Goal: Task Accomplishment & Management: Use online tool/utility

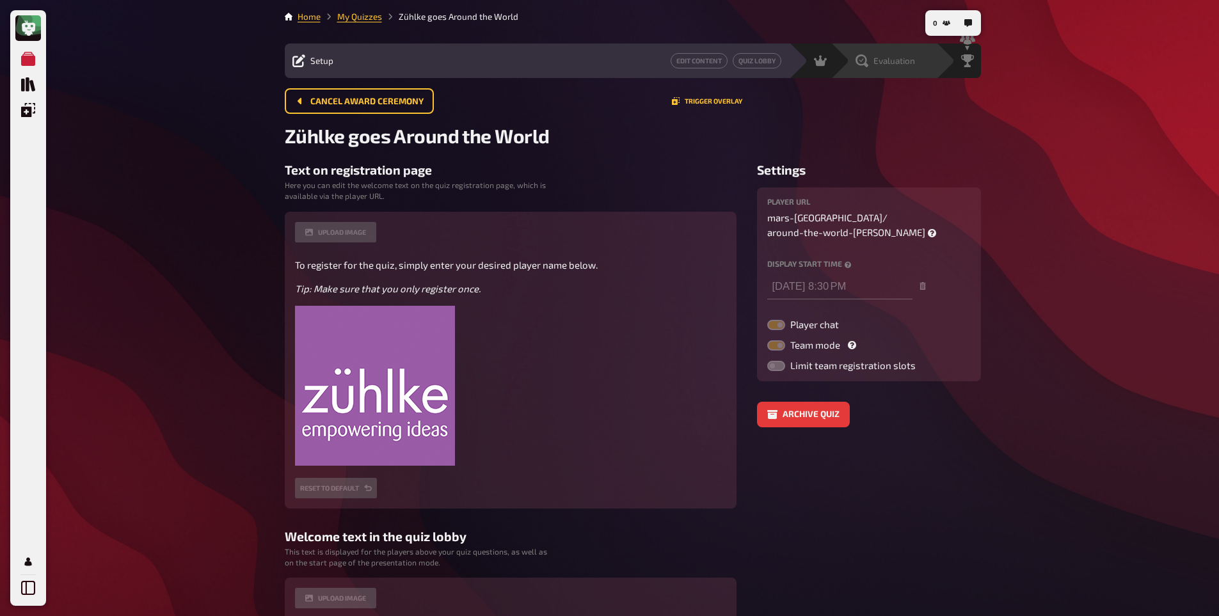
click at [894, 61] on span "Evaluation" at bounding box center [894, 61] width 42 height 10
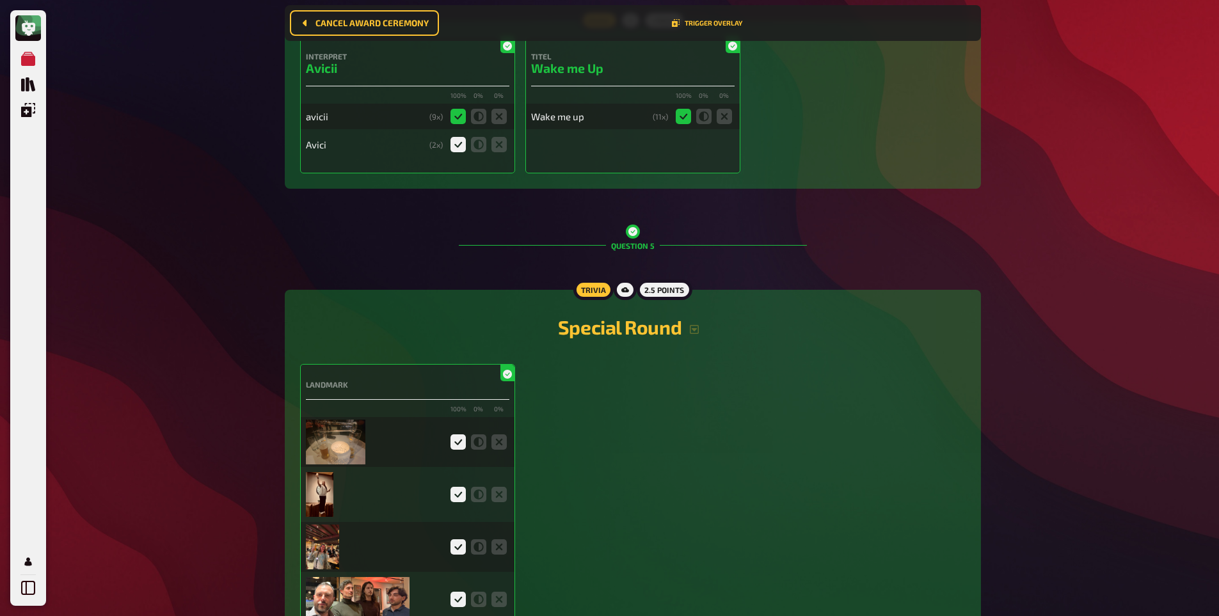
scroll to position [2655, 0]
click at [335, 423] on img at bounding box center [336, 442] width 60 height 45
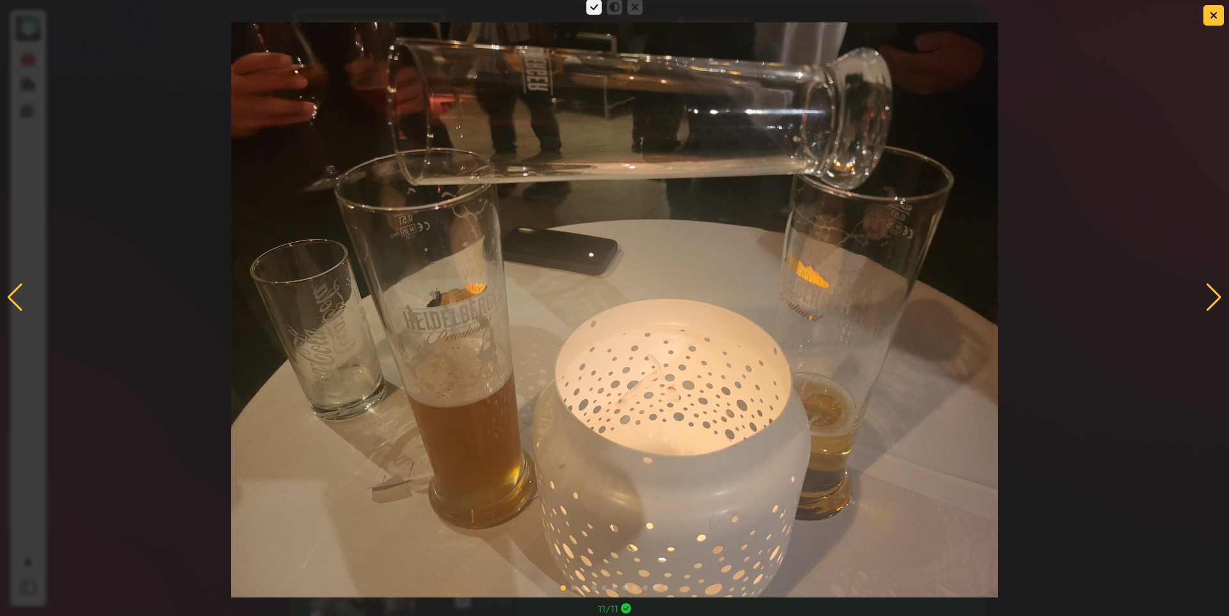
click at [1205, 302] on div at bounding box center [1213, 297] width 17 height 28
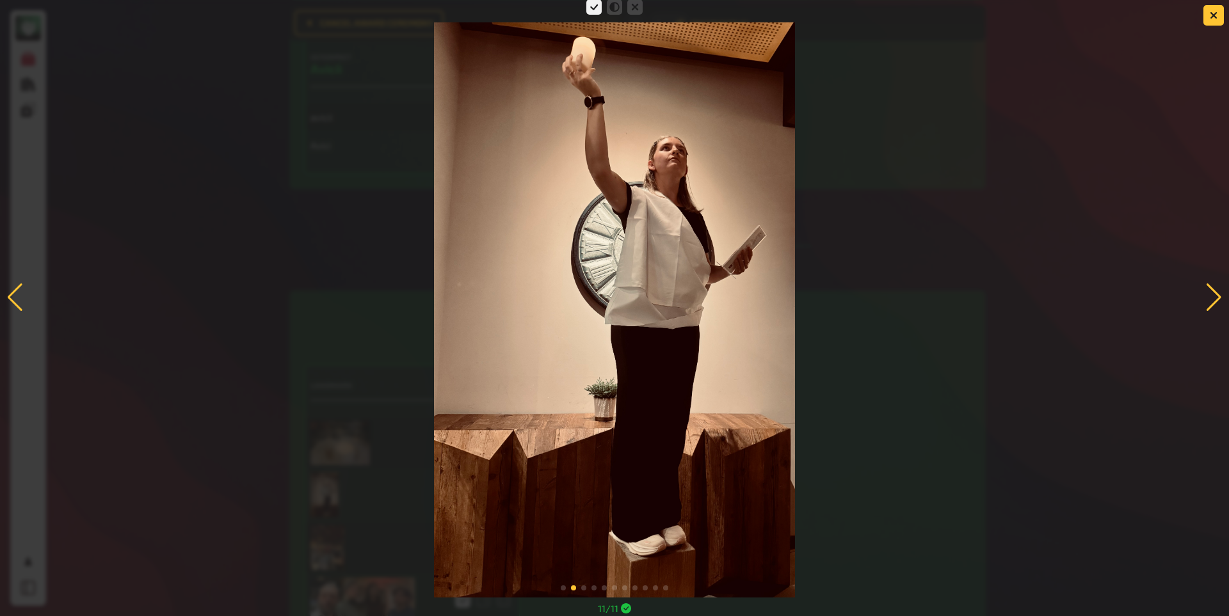
click at [1216, 292] on div at bounding box center [1213, 297] width 17 height 28
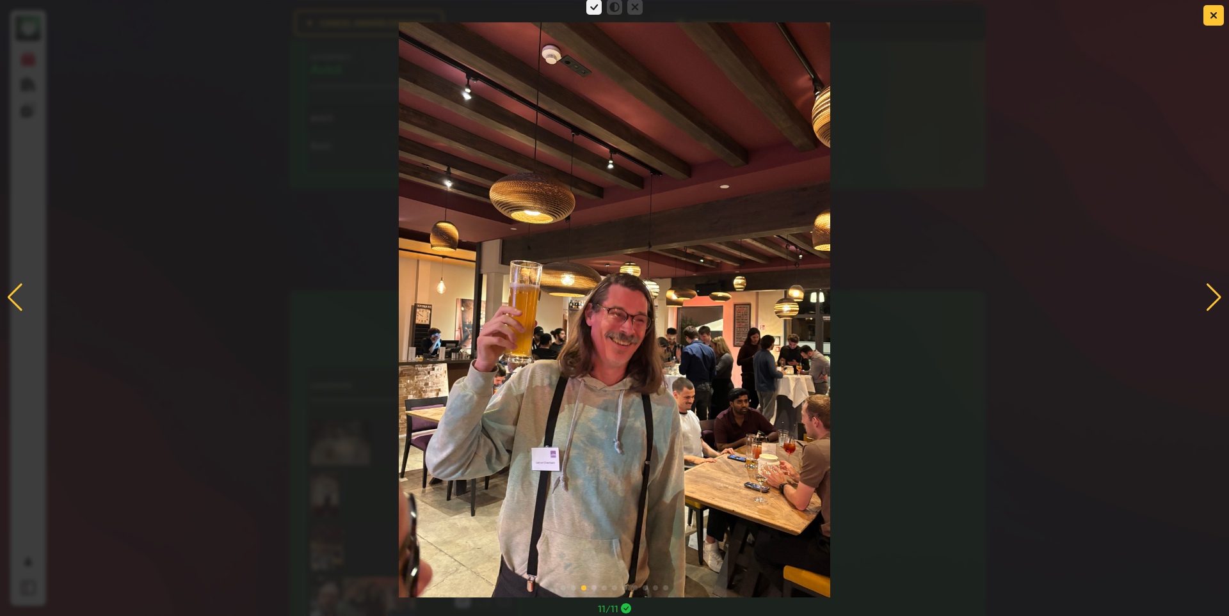
click at [1212, 289] on div at bounding box center [1213, 297] width 17 height 28
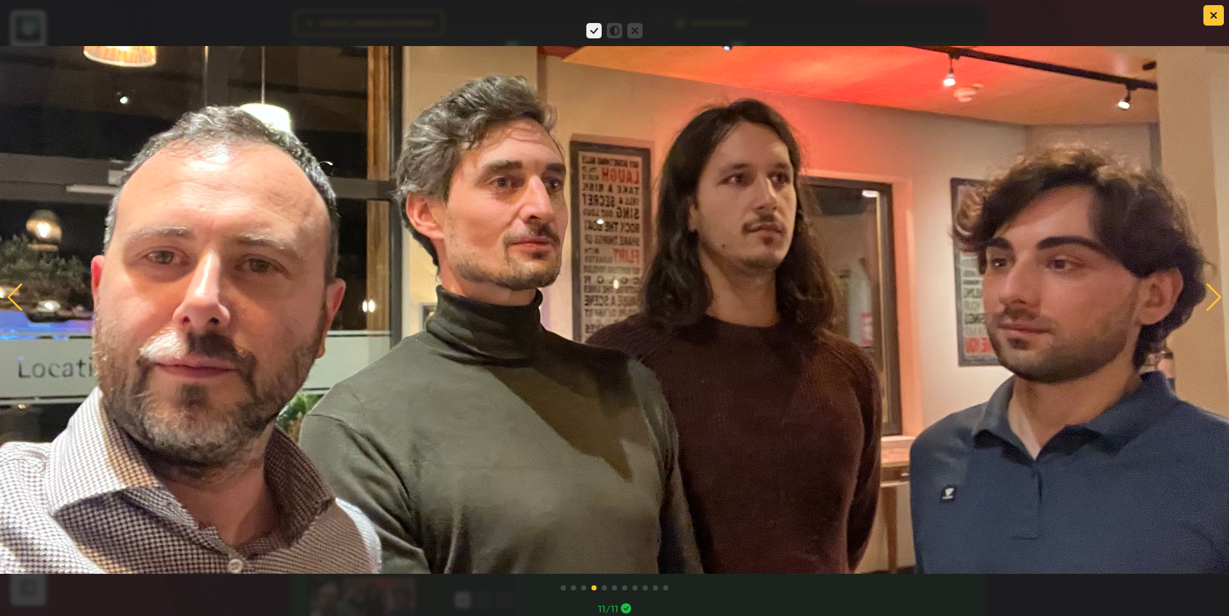
click at [1208, 298] on div at bounding box center [1213, 297] width 17 height 28
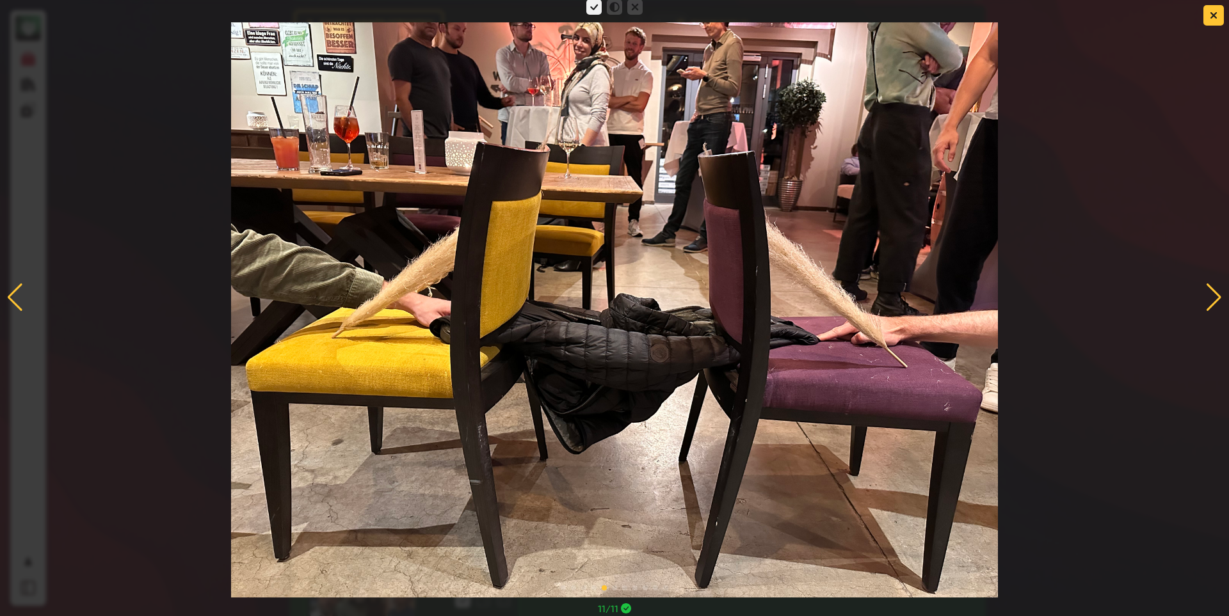
click at [1213, 283] on div at bounding box center [1213, 297] width 17 height 28
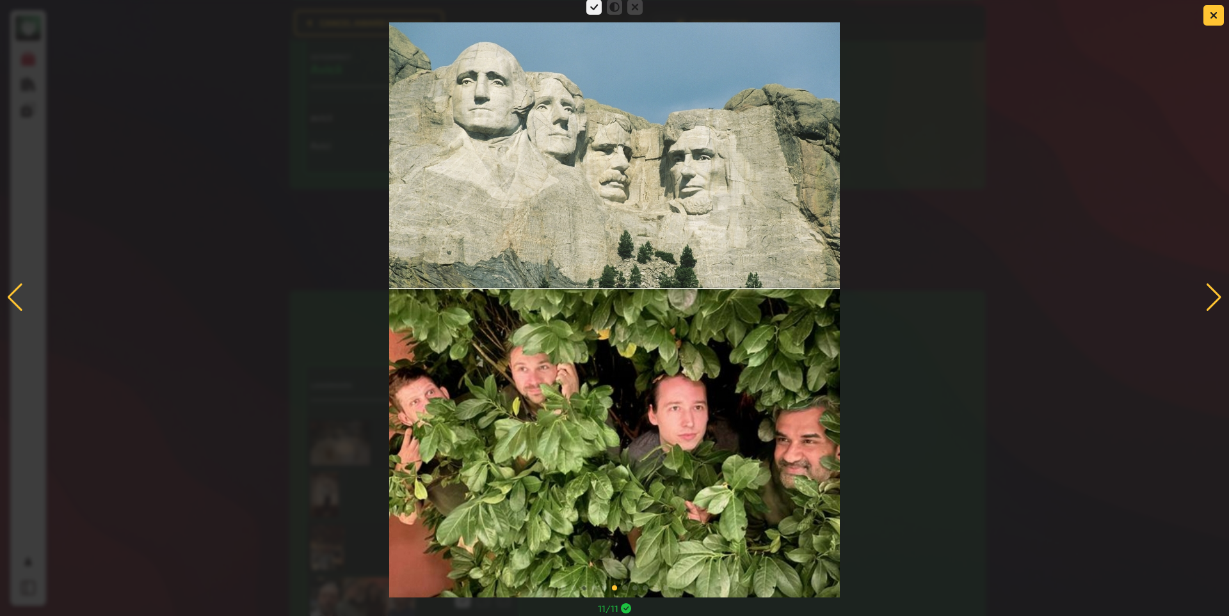
click at [1218, 299] on div at bounding box center [1213, 297] width 17 height 28
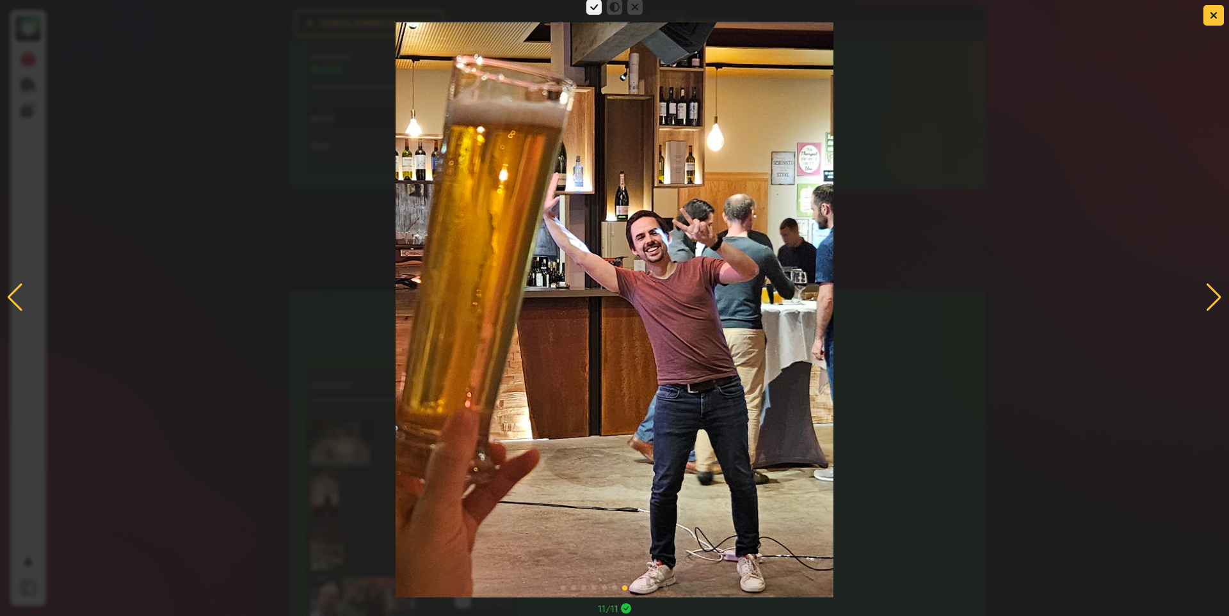
click at [1213, 290] on div at bounding box center [1213, 297] width 17 height 28
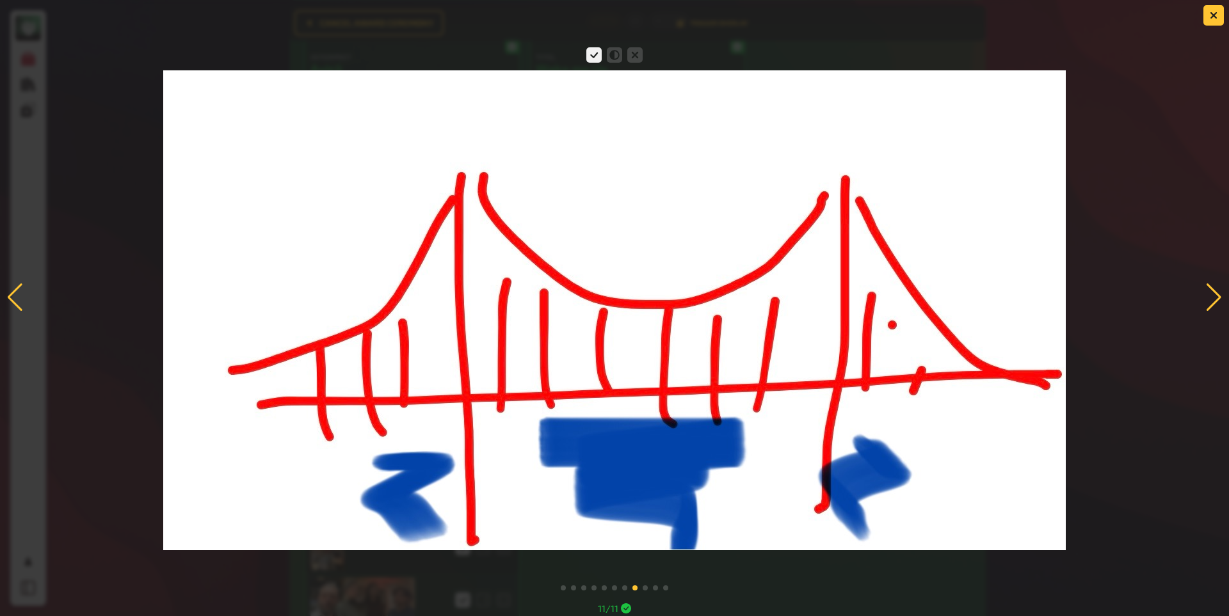
click at [1215, 296] on div at bounding box center [1213, 297] width 17 height 28
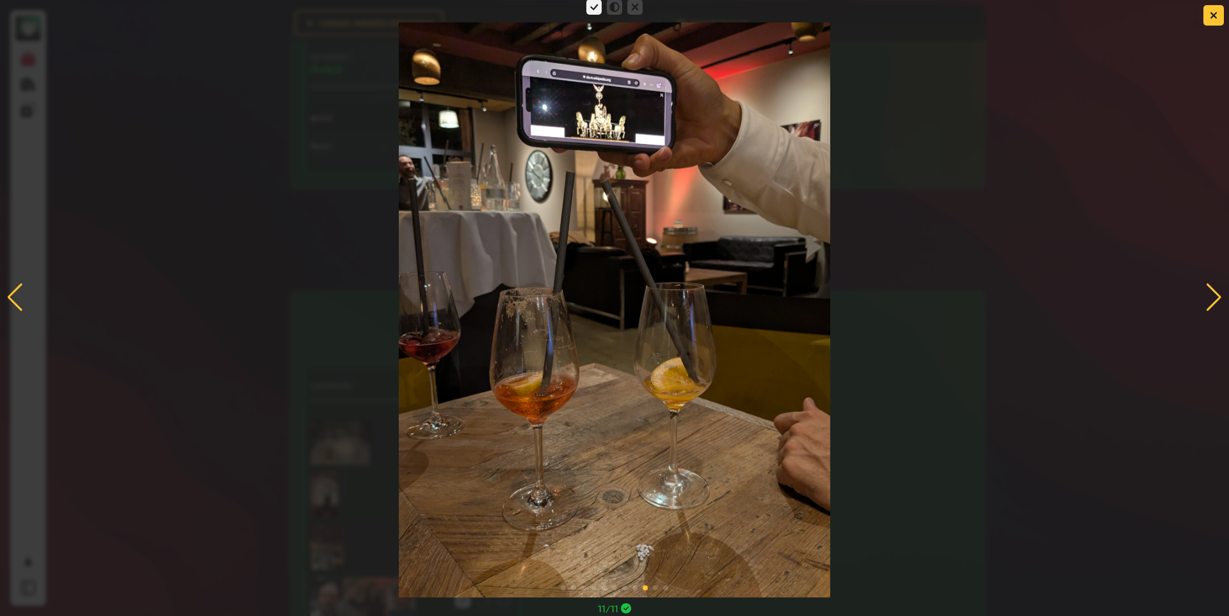
click at [1218, 298] on div at bounding box center [1213, 297] width 17 height 28
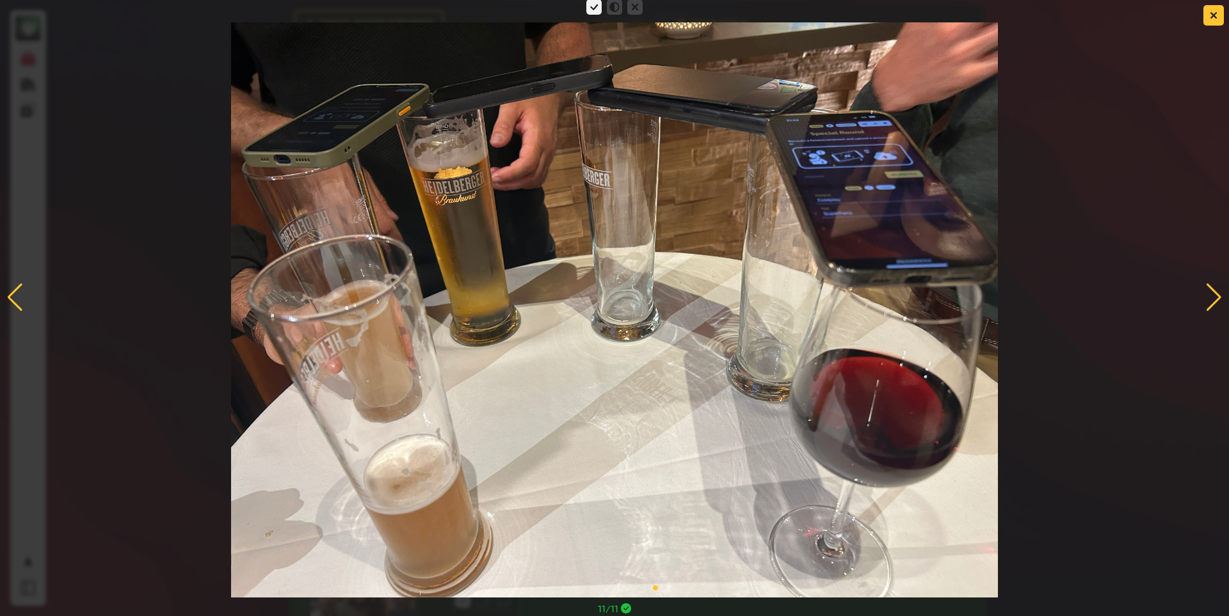
click at [1214, 301] on div at bounding box center [1213, 297] width 17 height 28
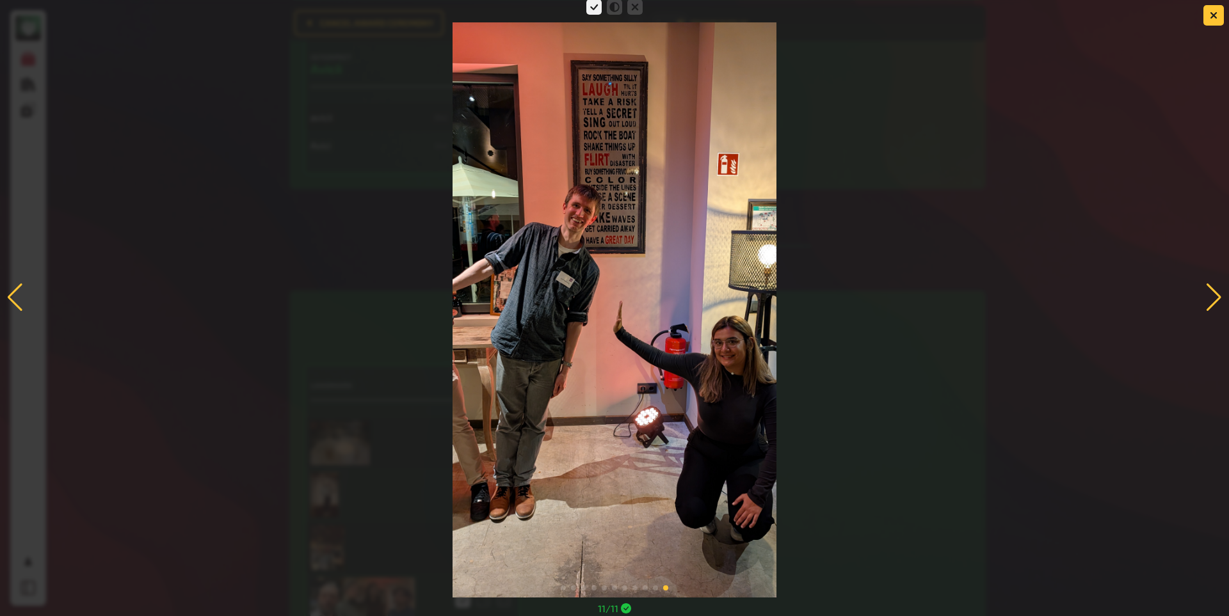
click at [663, 241] on img at bounding box center [614, 309] width 324 height 575
click at [238, 209] on div at bounding box center [614, 297] width 1229 height 601
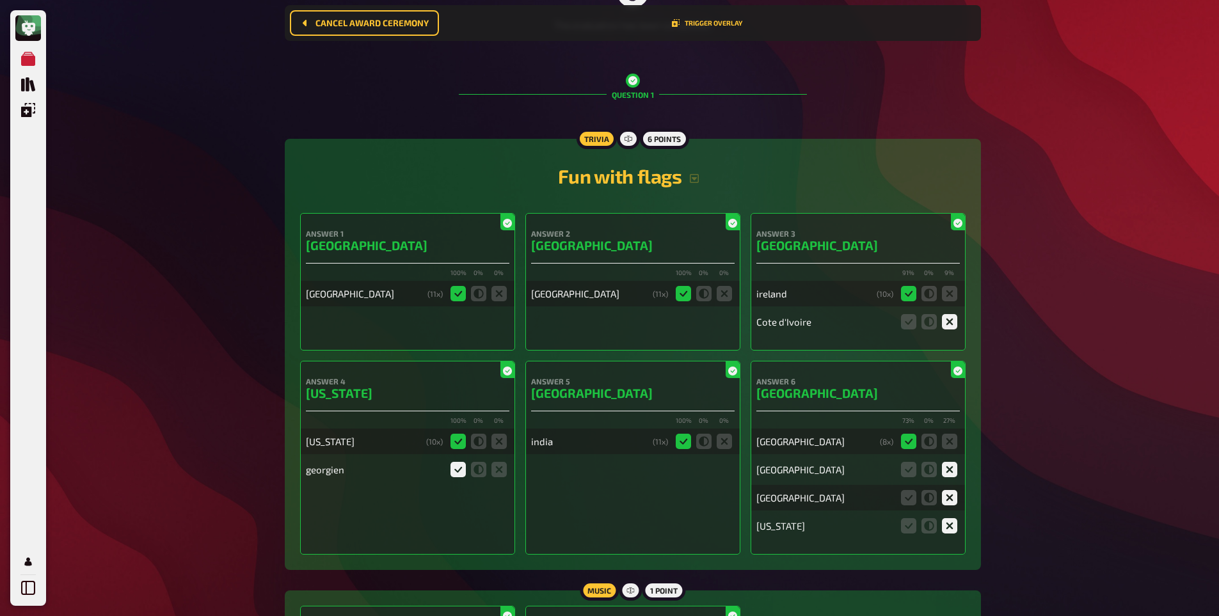
scroll to position [0, 0]
